Goal: Task Accomplishment & Management: Manage account settings

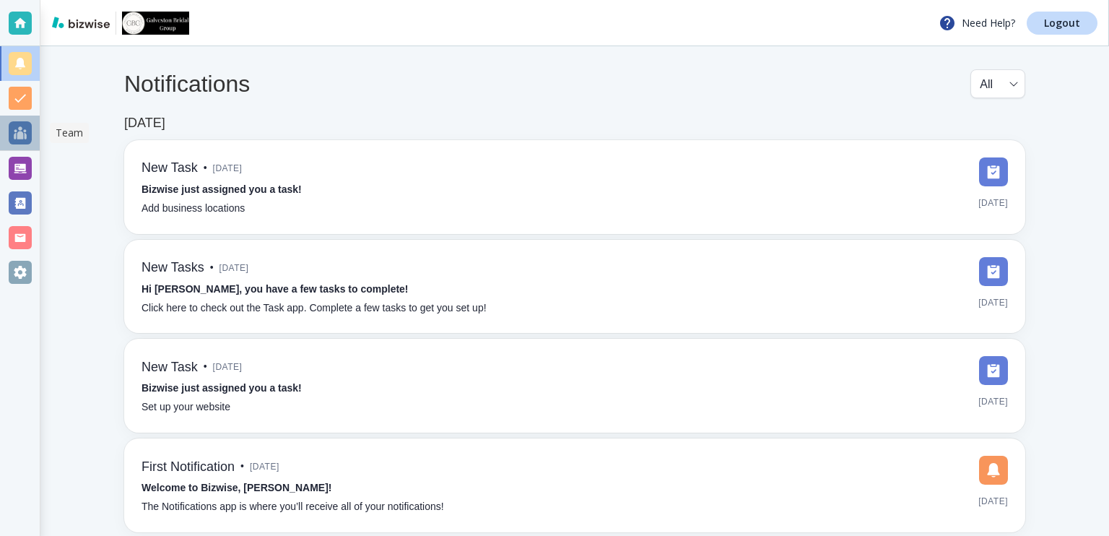
click at [17, 132] on div at bounding box center [20, 132] width 23 height 23
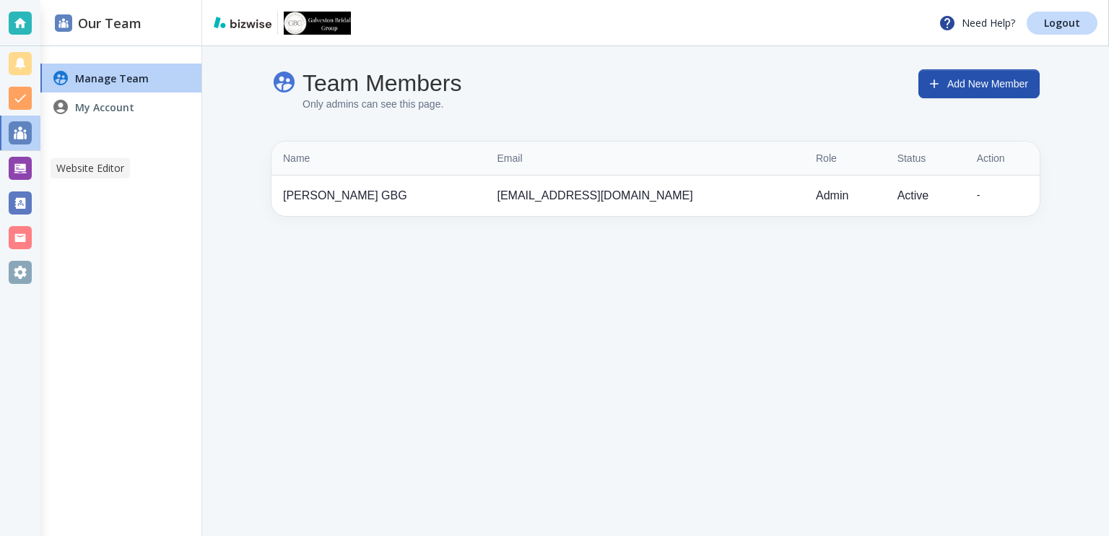
click at [17, 169] on div at bounding box center [20, 168] width 23 height 23
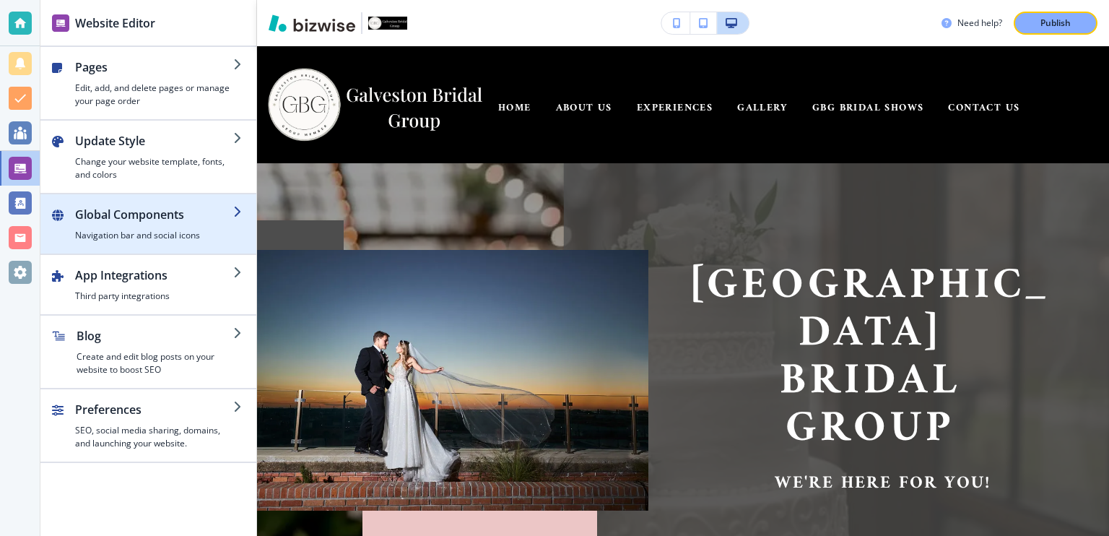
click at [236, 212] on icon "button" at bounding box center [239, 212] width 12 height 12
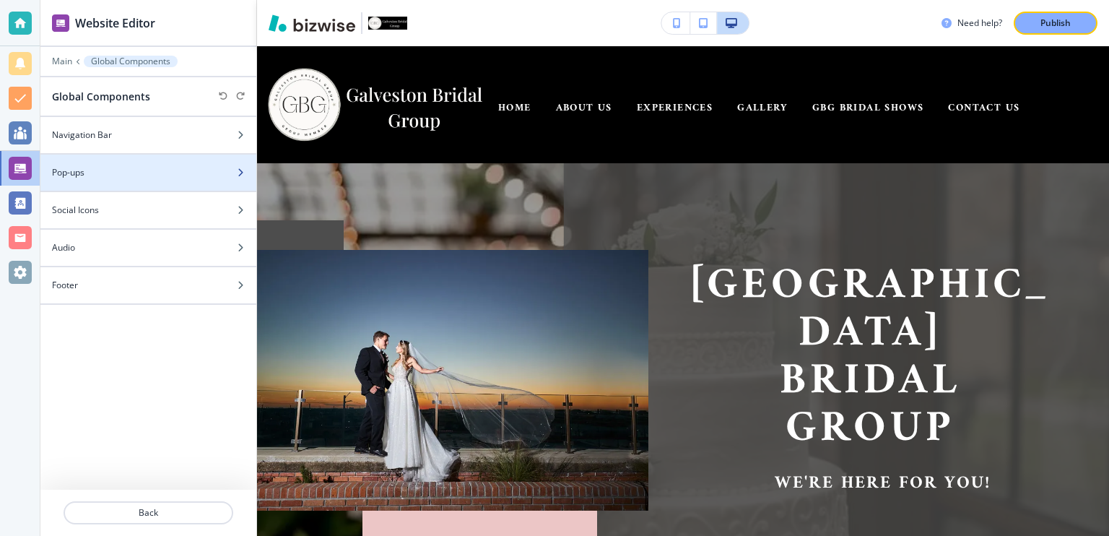
click at [241, 173] on icon "button" at bounding box center [240, 172] width 9 height 9
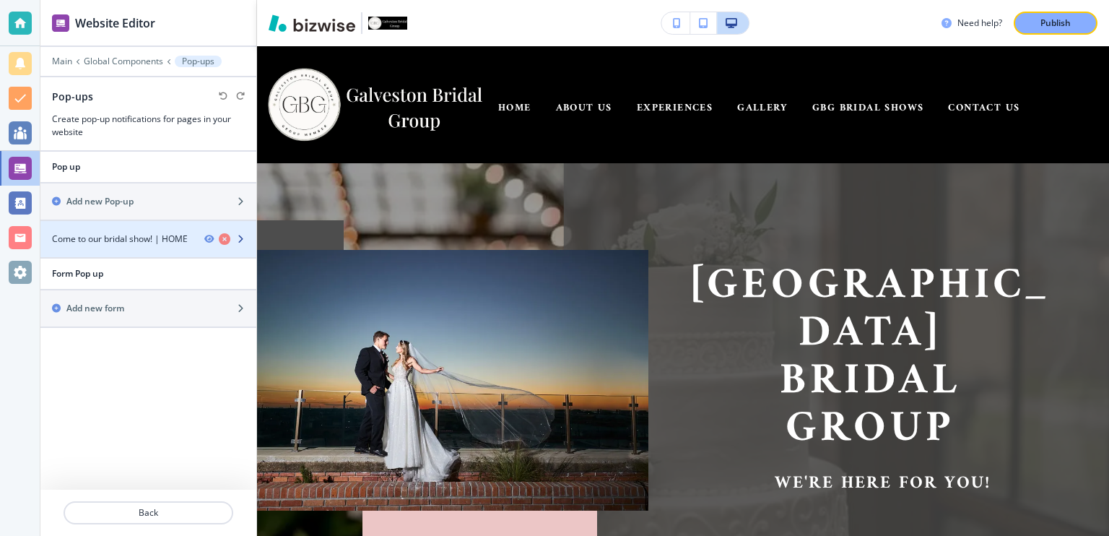
click at [241, 241] on icon "button" at bounding box center [240, 239] width 9 height 9
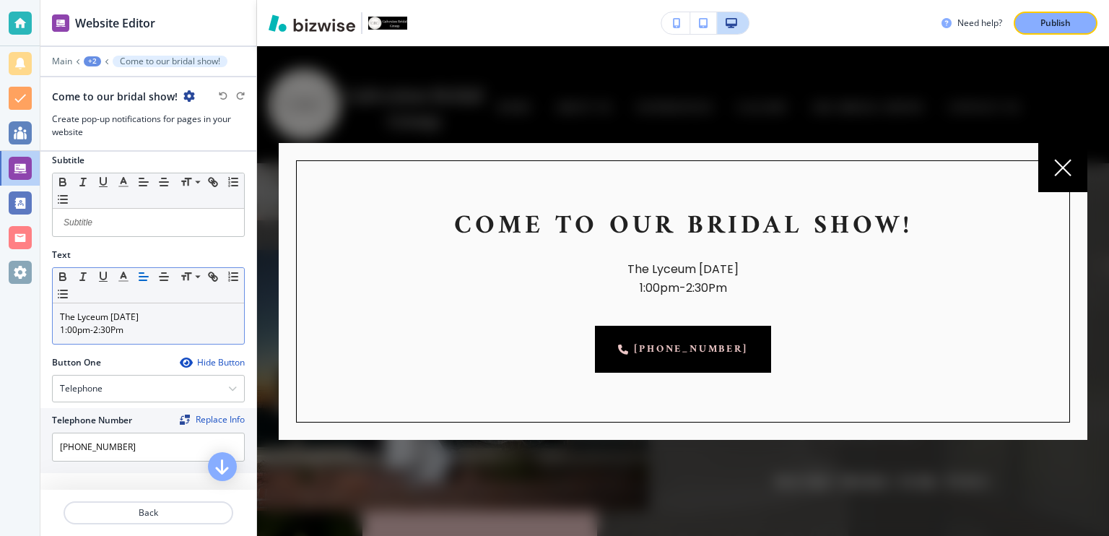
scroll to position [162, 0]
click at [113, 311] on p "The Lyceum [DATE]" at bounding box center [148, 317] width 177 height 13
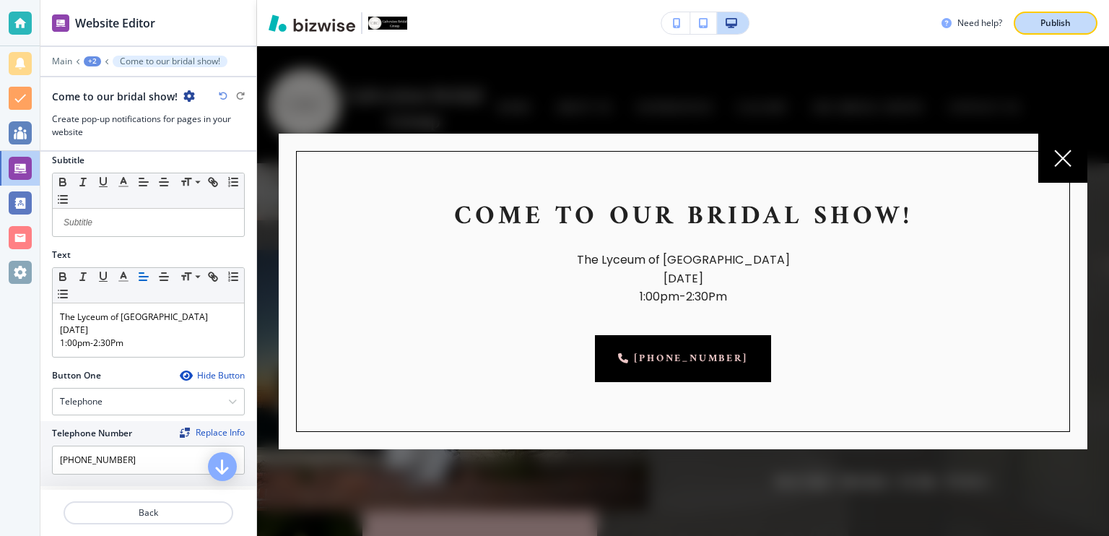
click at [1033, 25] on div "Publish" at bounding box center [1056, 23] width 46 height 13
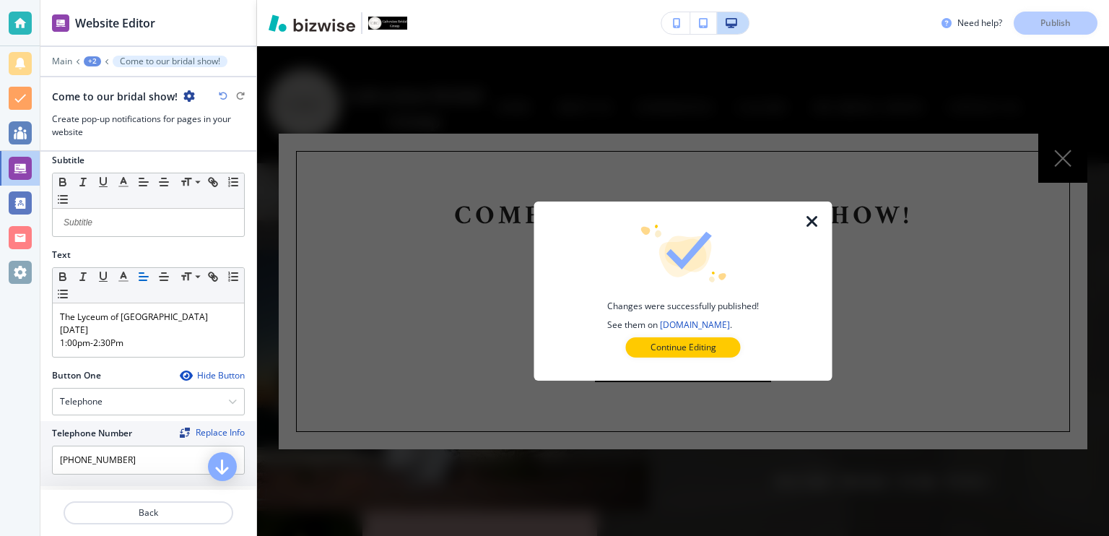
click at [818, 222] on icon "button" at bounding box center [812, 221] width 17 height 17
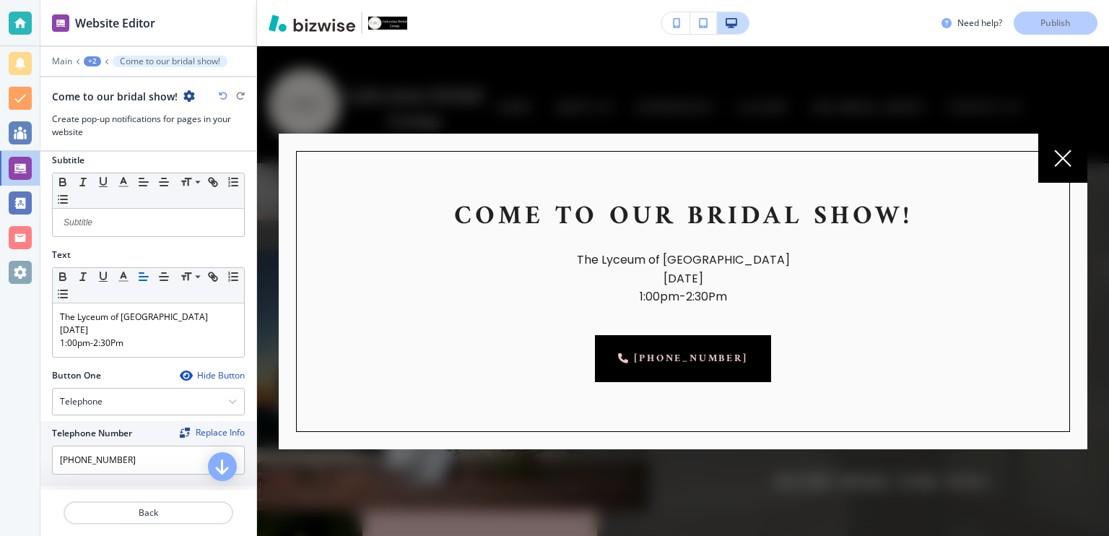
click at [916, 90] on div at bounding box center [683, 291] width 852 height 490
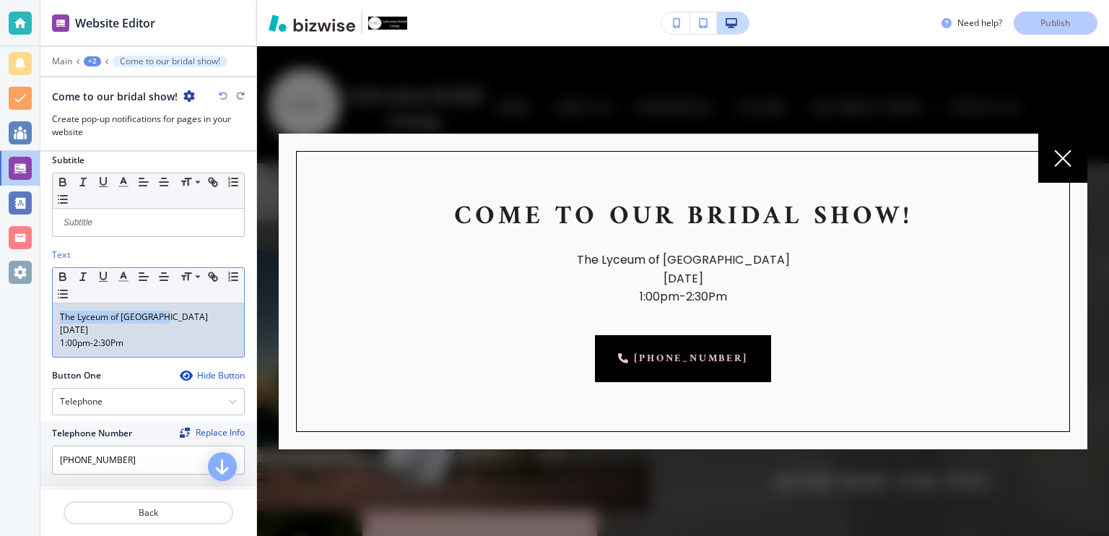
drag, startPoint x: 166, startPoint y: 308, endPoint x: 46, endPoint y: 300, distance: 120.2
click at [46, 300] on div "Text Small Normal Large Huge The Lyceum of [GEOGRAPHIC_DATA] [DATE] 1:00pm-2:30…" at bounding box center [148, 308] width 216 height 121
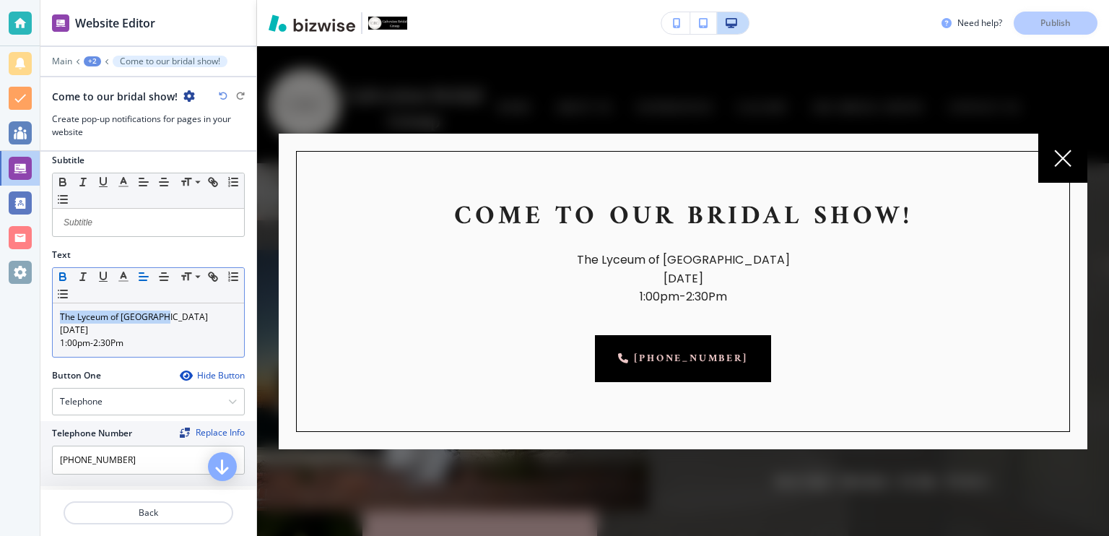
click at [66, 277] on icon "button" at bounding box center [63, 279] width 6 height 4
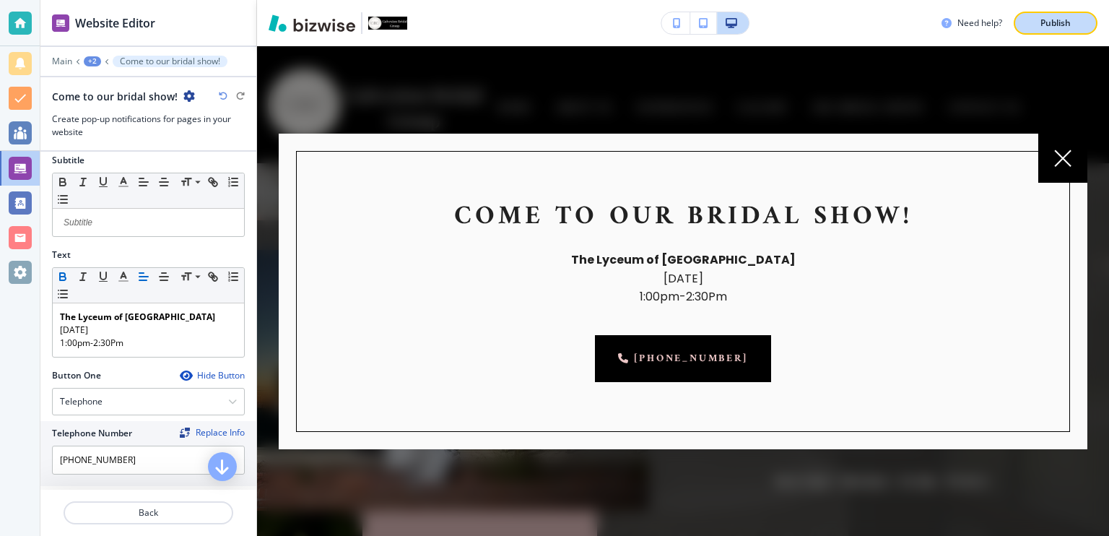
click at [1059, 29] on p "Publish" at bounding box center [1056, 23] width 30 height 13
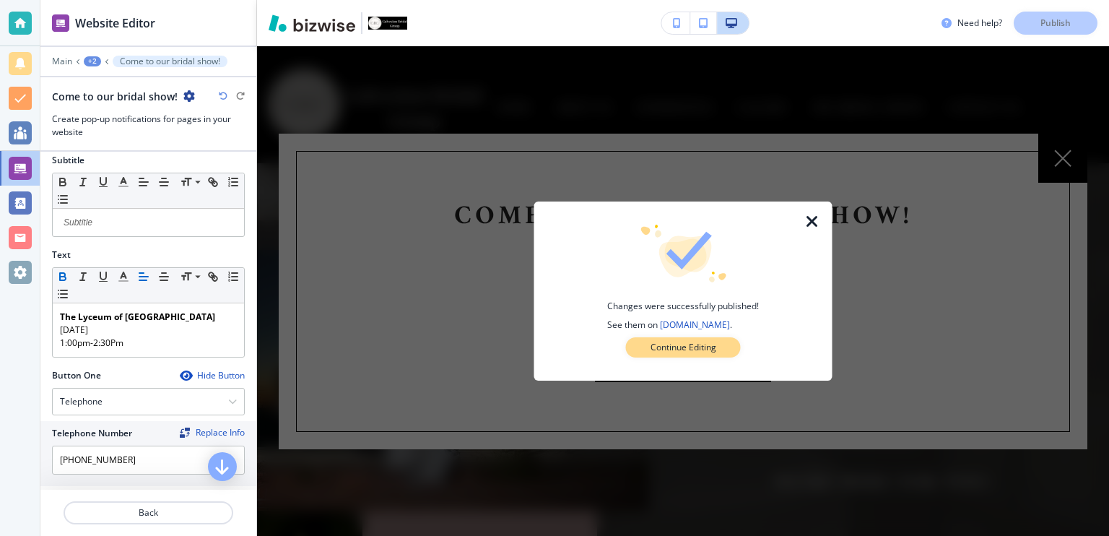
click at [691, 352] on p "Continue Editing" at bounding box center [684, 347] width 66 height 13
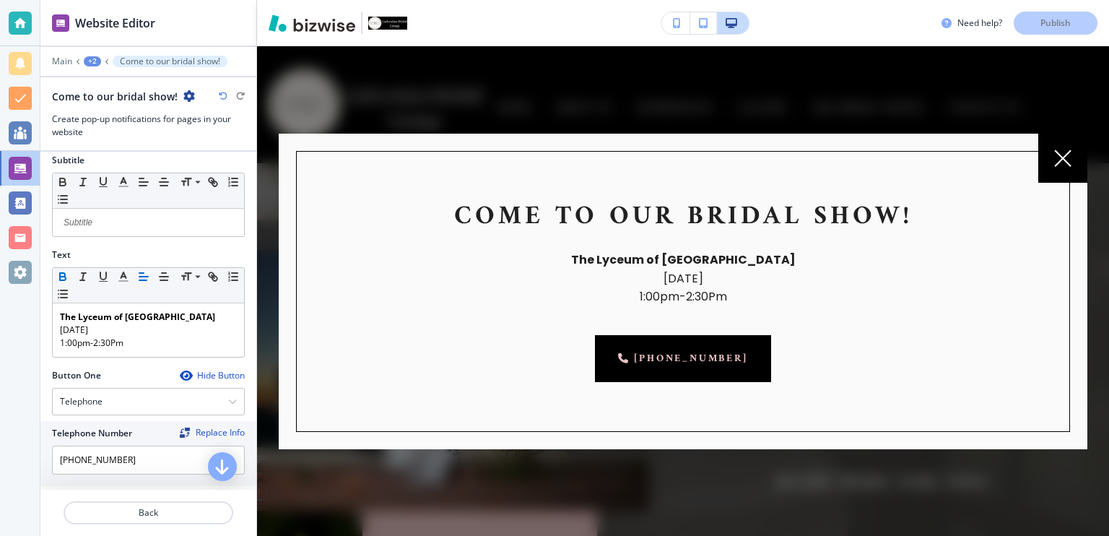
click at [1072, 159] on div at bounding box center [1063, 158] width 49 height 49
click at [1063, 155] on icon at bounding box center [1062, 157] width 17 height 17
click at [653, 74] on div at bounding box center [683, 291] width 852 height 490
click at [25, 135] on div at bounding box center [20, 132] width 23 height 23
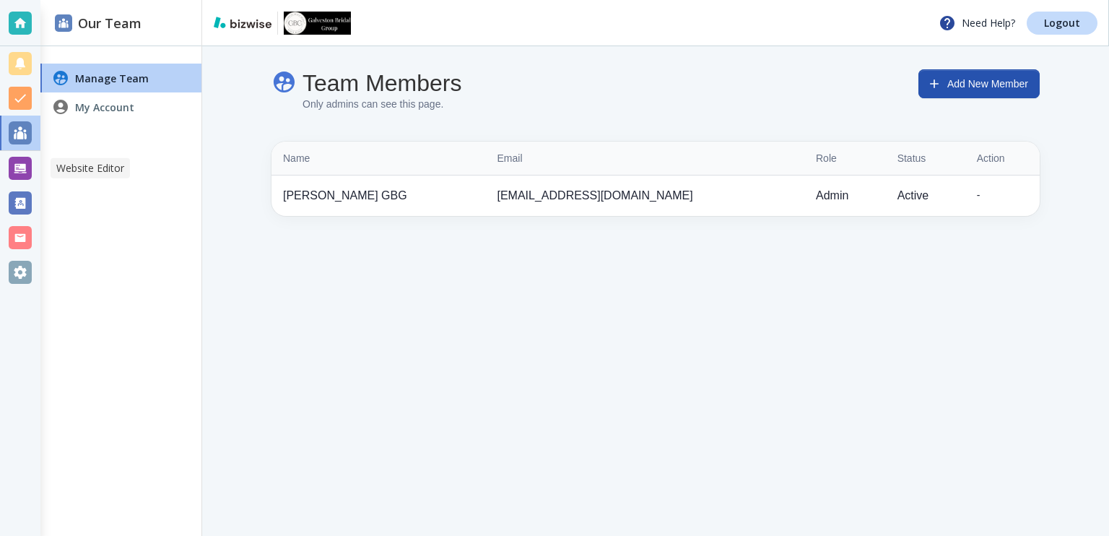
click at [25, 179] on div at bounding box center [20, 168] width 23 height 23
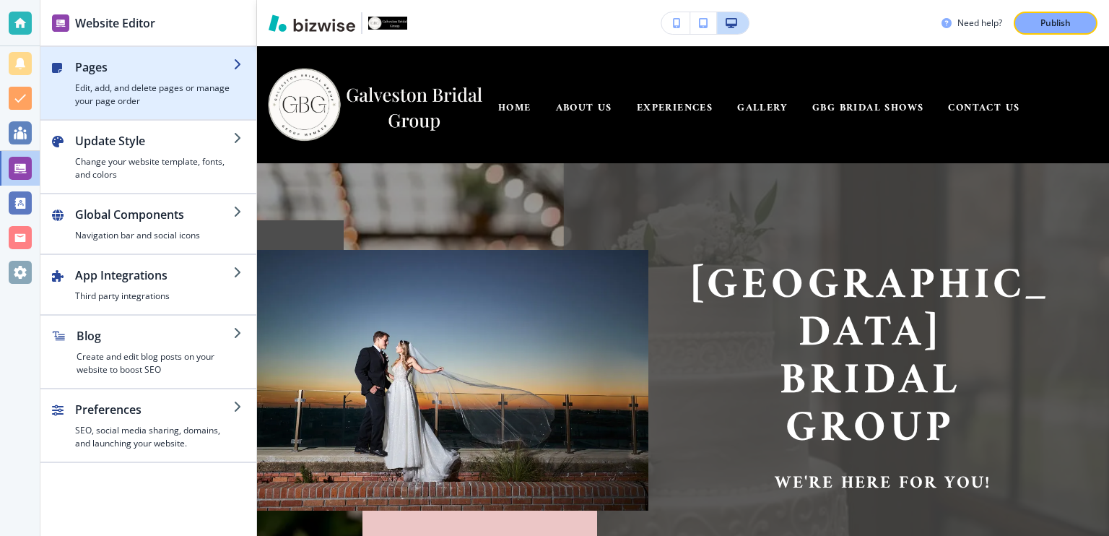
click at [122, 94] on h4 "Edit, add, and delete pages or manage your page order" at bounding box center [154, 95] width 158 height 26
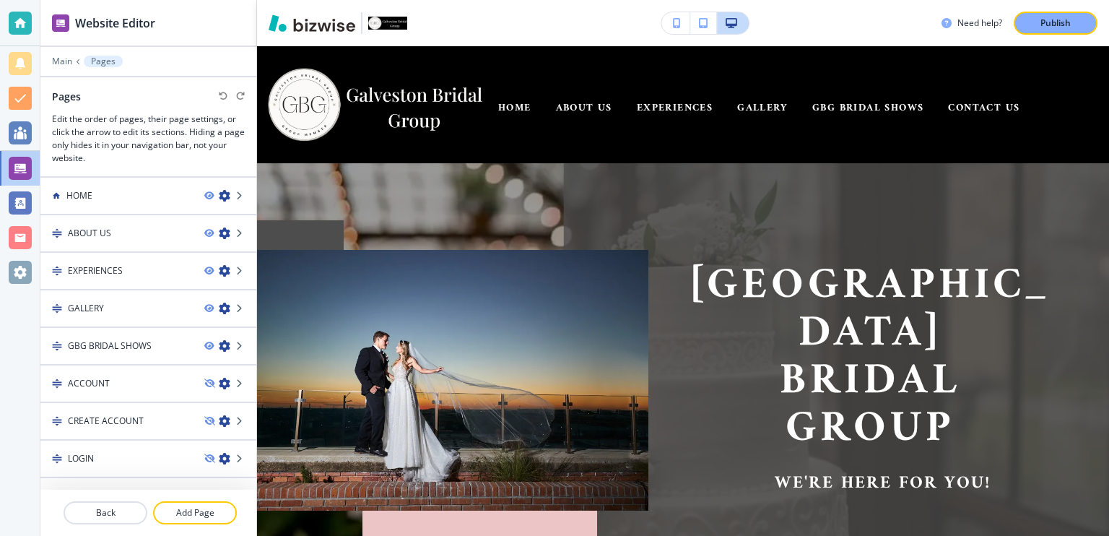
scroll to position [22, 0]
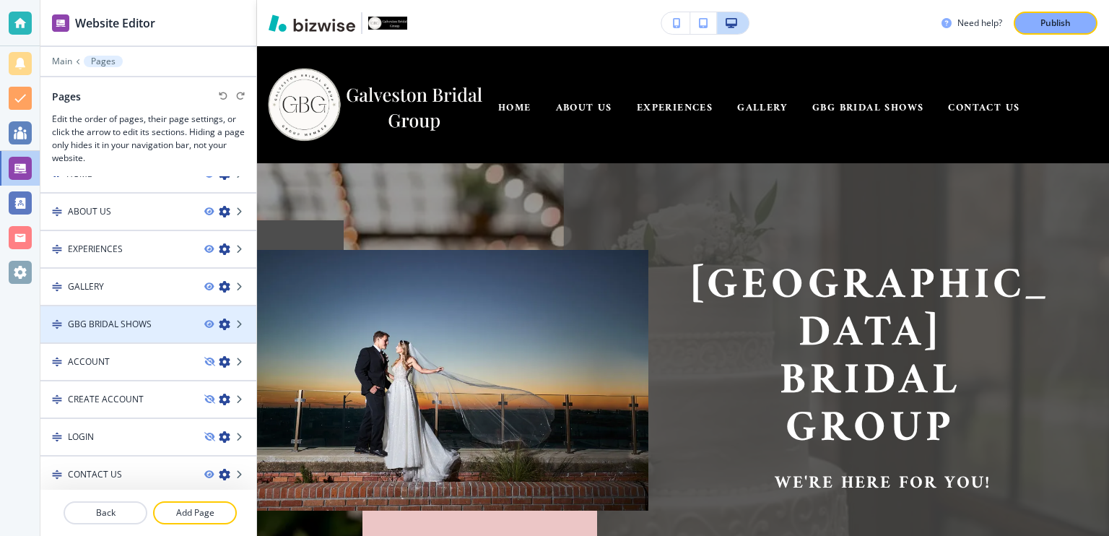
click at [149, 321] on h4 "GBG BRIDAL SHOWS" at bounding box center [110, 324] width 84 height 13
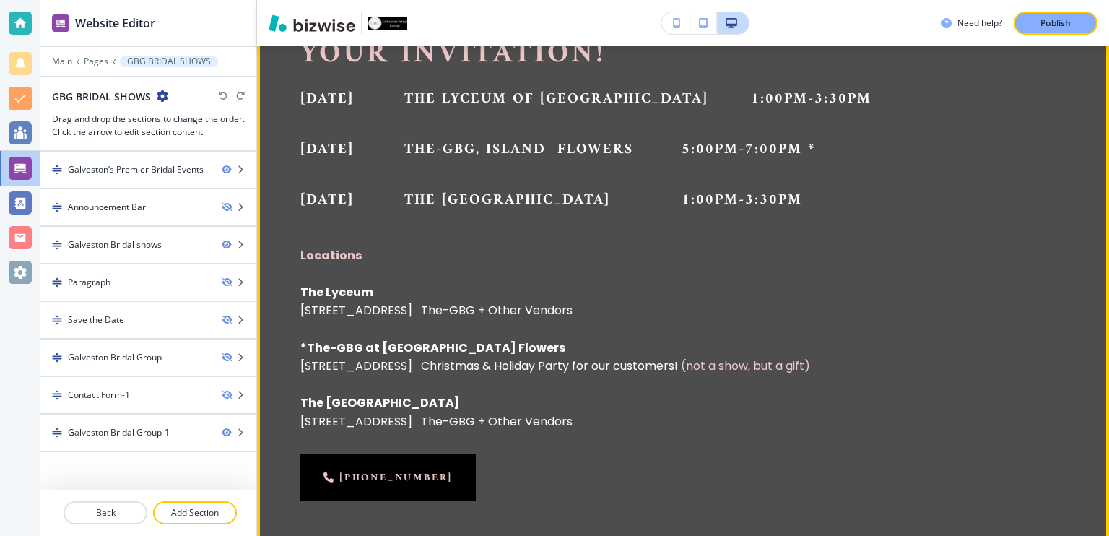
scroll to position [938, 0]
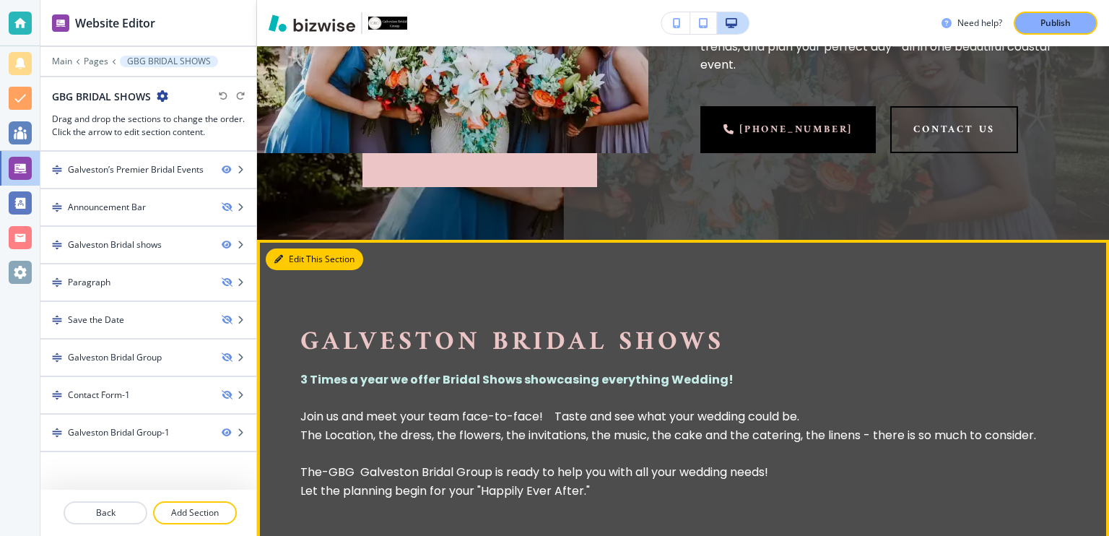
click at [292, 258] on button "Edit This Section" at bounding box center [314, 259] width 97 height 22
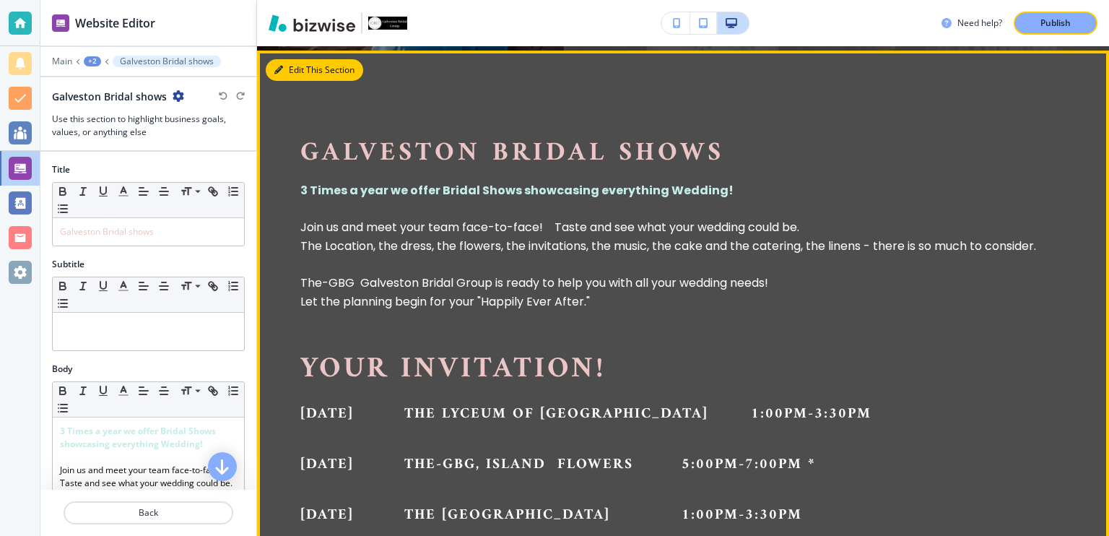
scroll to position [627, 0]
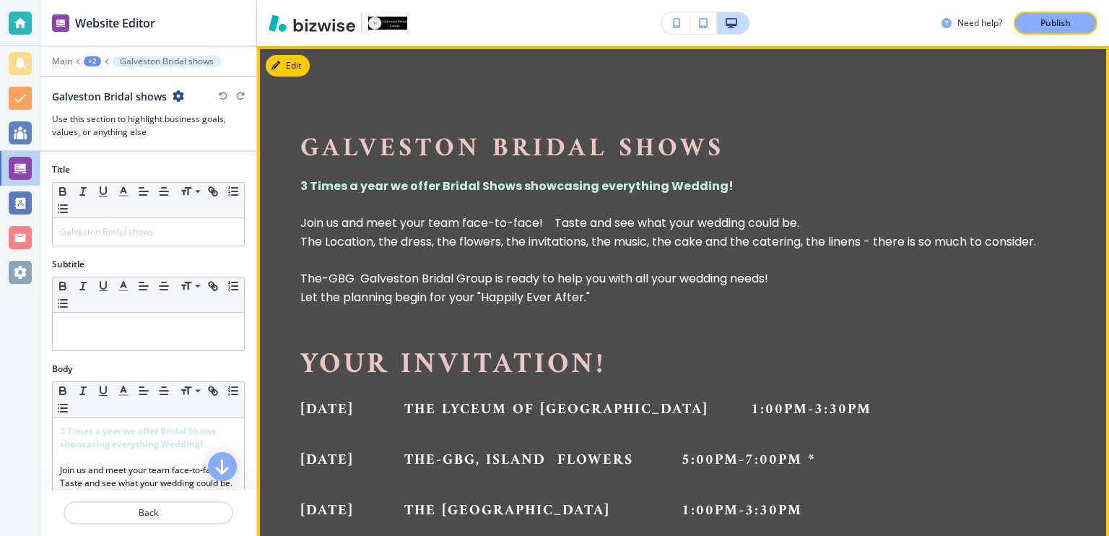
click at [872, 409] on p "[DATE] The lyceum of [GEOGRAPHIC_DATA] 1:00pm-3:30pm" at bounding box center [585, 409] width 571 height 25
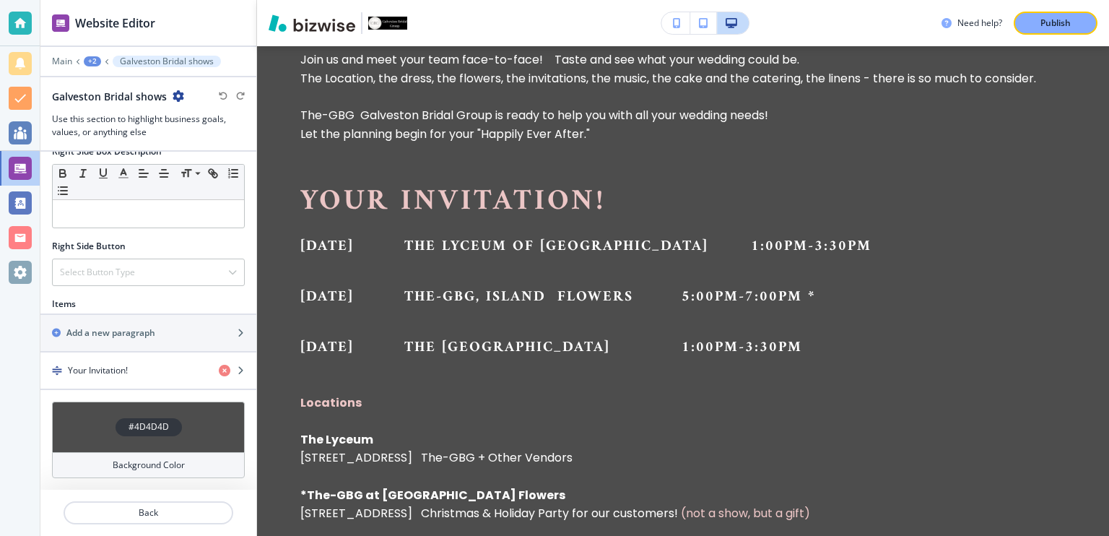
scroll to position [690, 0]
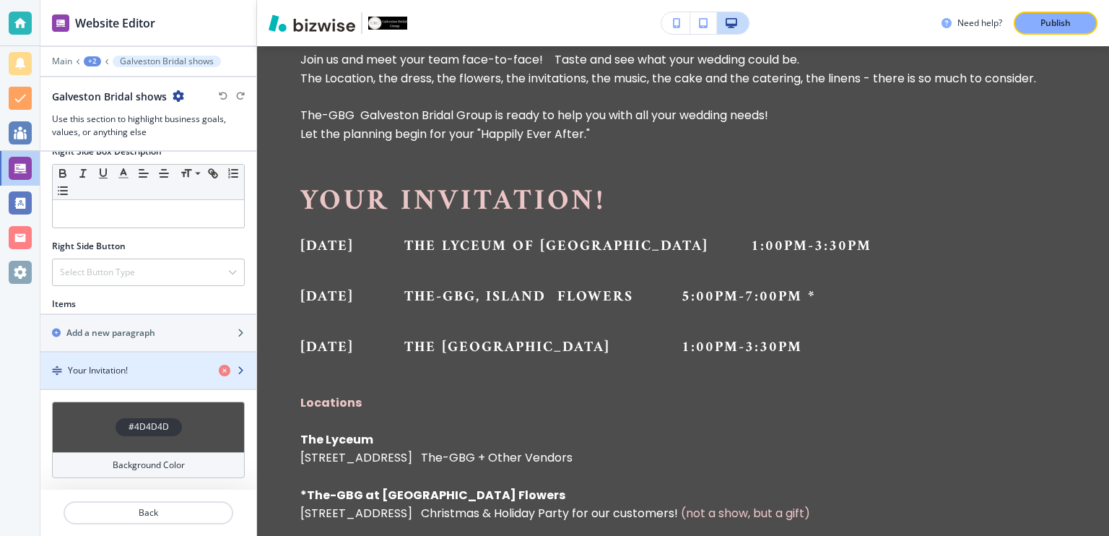
click at [236, 371] on icon "button" at bounding box center [240, 370] width 9 height 9
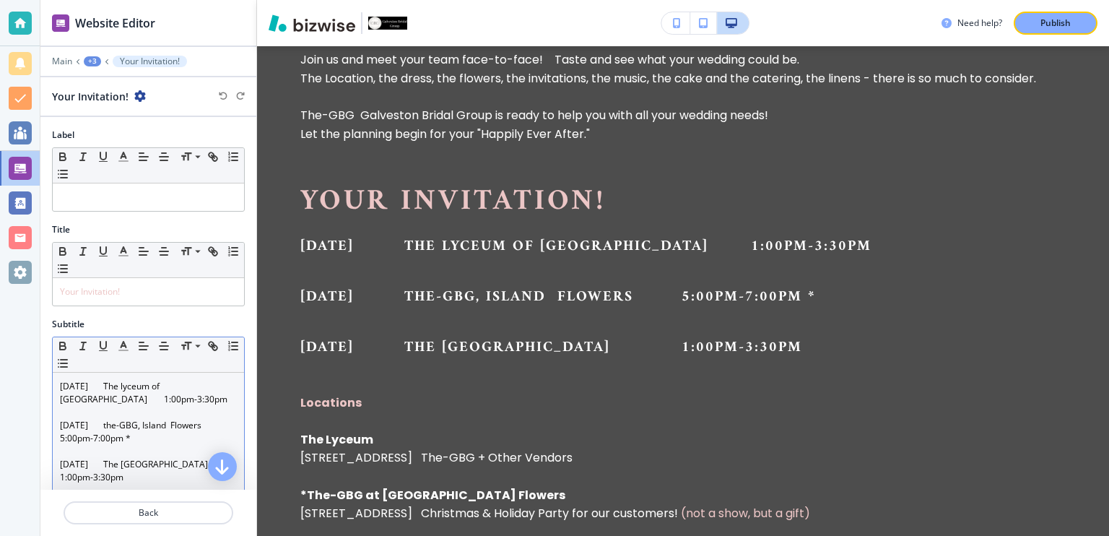
click at [155, 398] on p "[DATE] The lyceum of [GEOGRAPHIC_DATA] 1:00pm-3:30pm" at bounding box center [148, 393] width 177 height 26
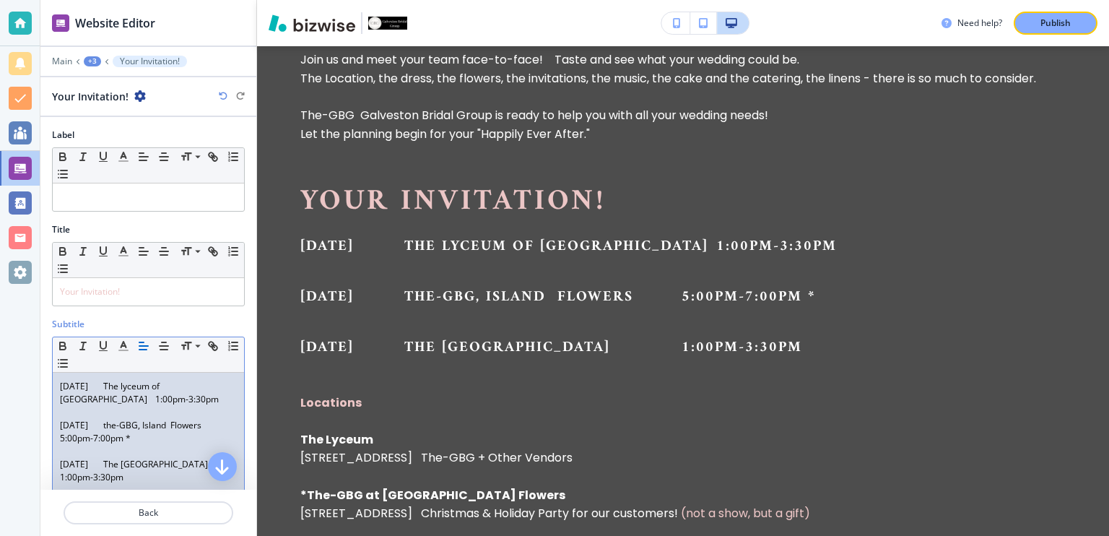
click at [95, 423] on p "[DATE] the-GBG, Island Flowers 5:00pm-7:00pm *" at bounding box center [148, 432] width 177 height 26
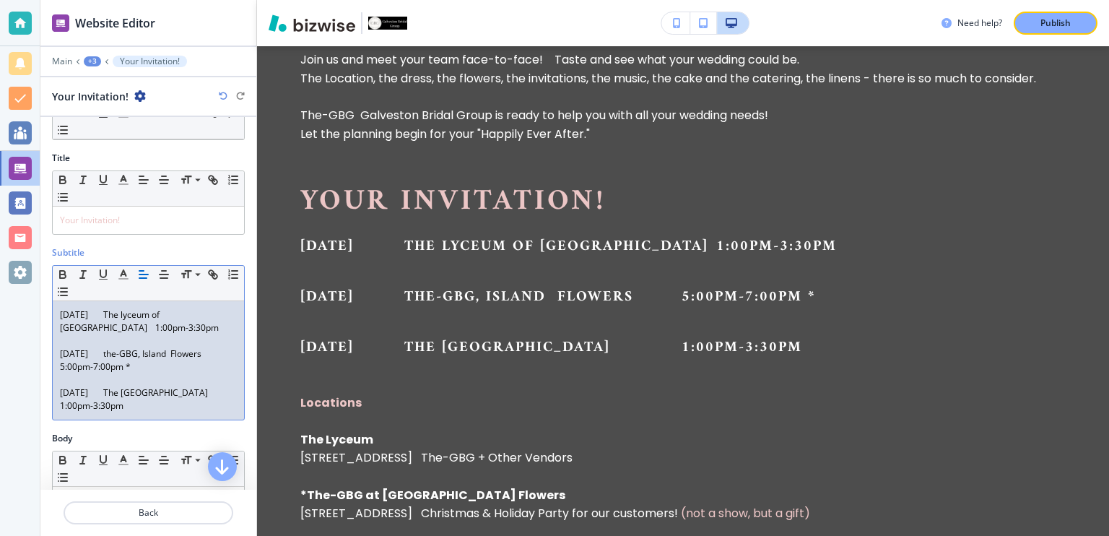
scroll to position [72, 0]
click at [1073, 19] on div "Publish" at bounding box center [1056, 23] width 46 height 13
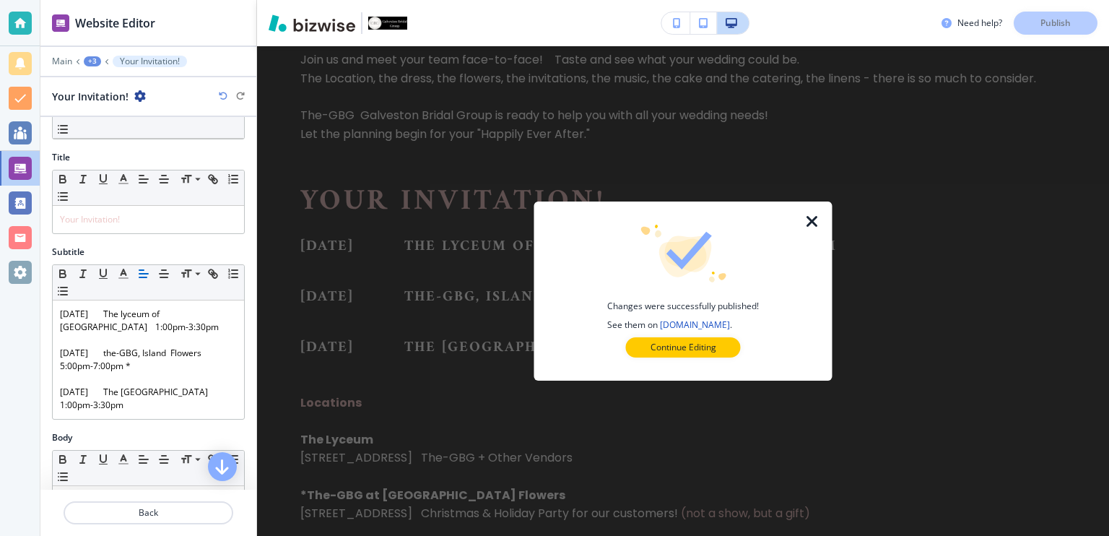
click at [815, 222] on icon "button" at bounding box center [812, 221] width 17 height 17
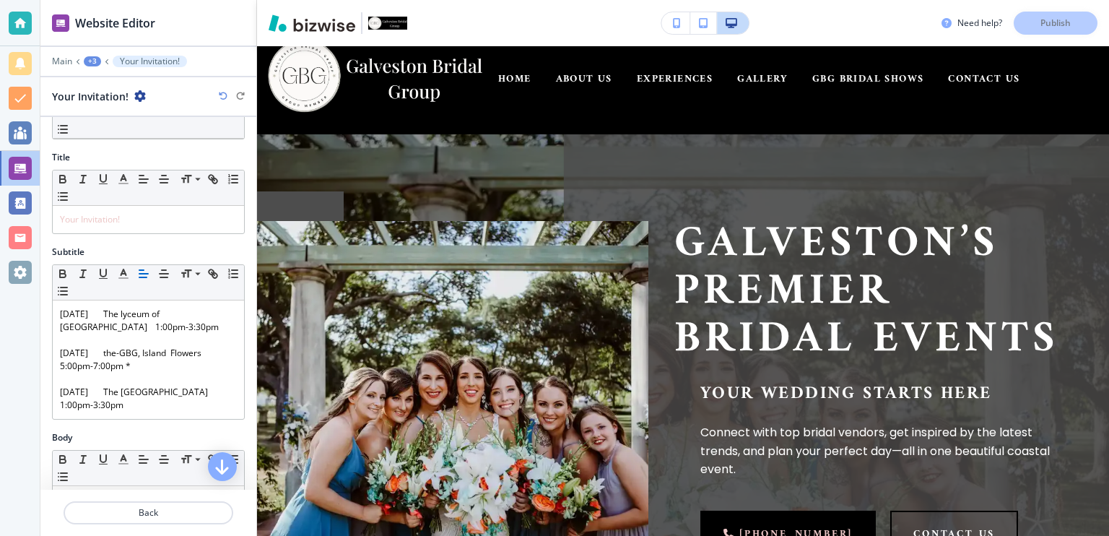
scroll to position [0, 0]
